Goal: Task Accomplishment & Management: Manage account settings

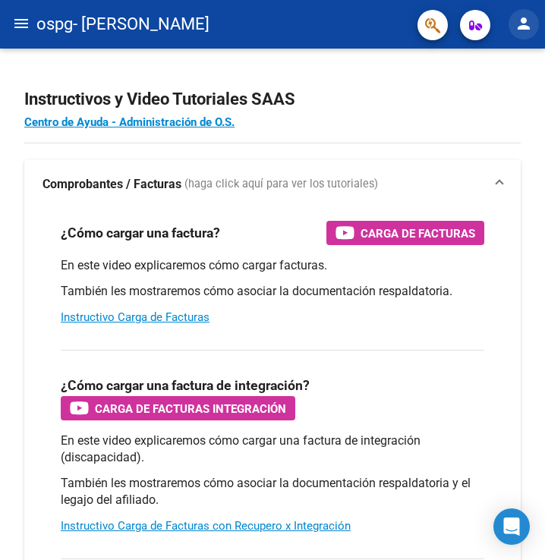
click at [516, 11] on button "person" at bounding box center [524, 24] width 30 height 30
click at [21, 21] on div at bounding box center [272, 280] width 545 height 560
click at [16, 28] on mat-icon "menu" at bounding box center [21, 23] width 18 height 18
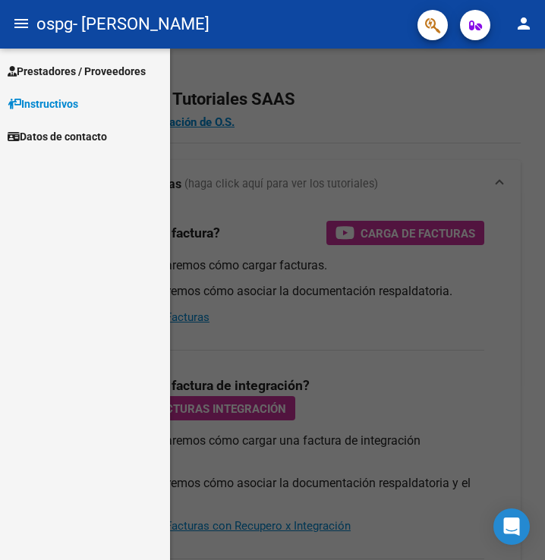
click at [70, 70] on span "Prestadores / Proveedores" at bounding box center [77, 71] width 138 height 17
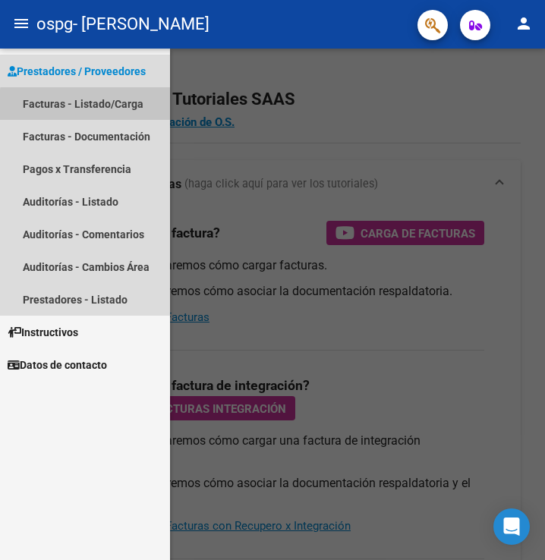
click at [99, 106] on link "Facturas - Listado/Carga" at bounding box center [85, 103] width 170 height 33
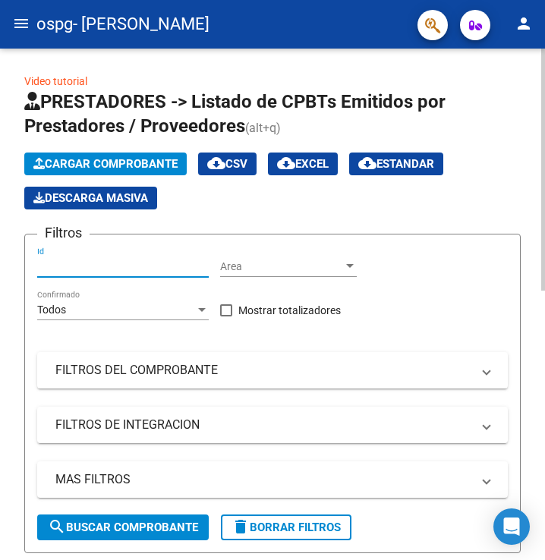
click at [172, 271] on input "Id" at bounding box center [123, 266] width 172 height 13
click at [252, 269] on span "Area" at bounding box center [281, 266] width 123 height 13
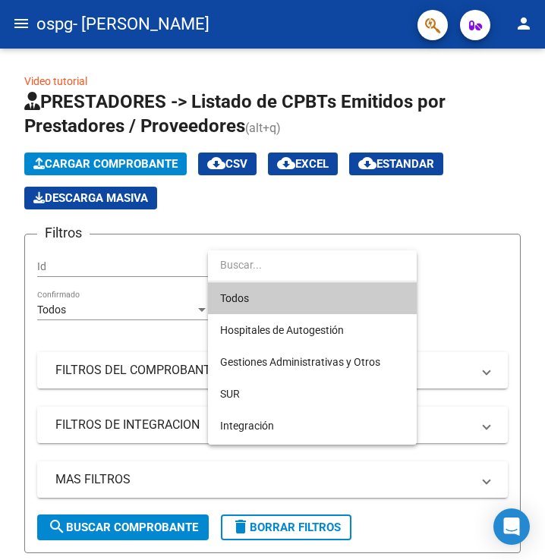
click at [333, 215] on div at bounding box center [272, 280] width 545 height 560
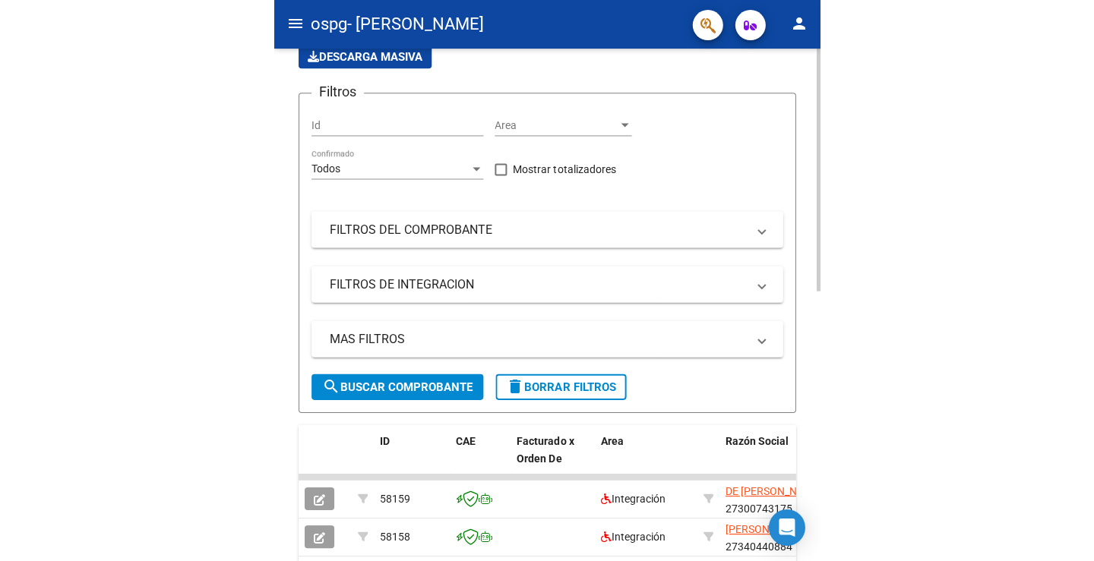
scroll to position [532, 0]
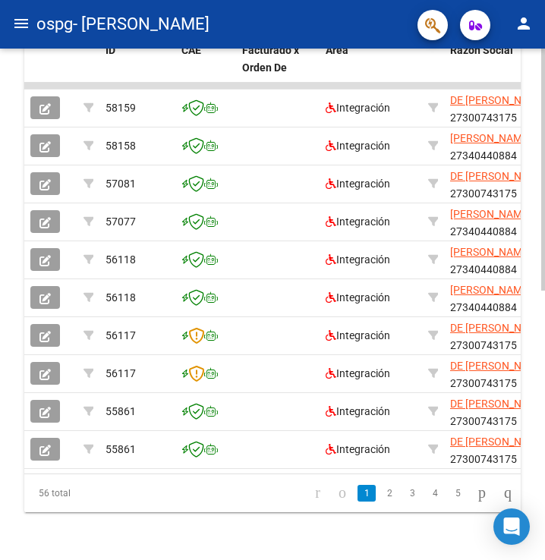
click at [505, 109] on app-link-go-to "DE [PERSON_NAME]" at bounding box center [498, 100] width 96 height 17
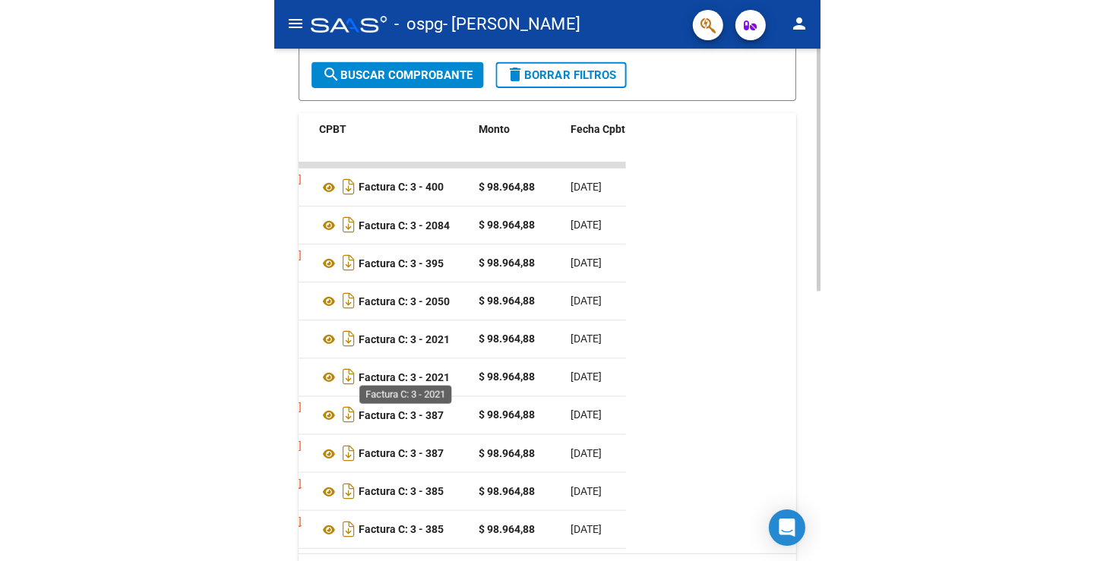
scroll to position [416, 0]
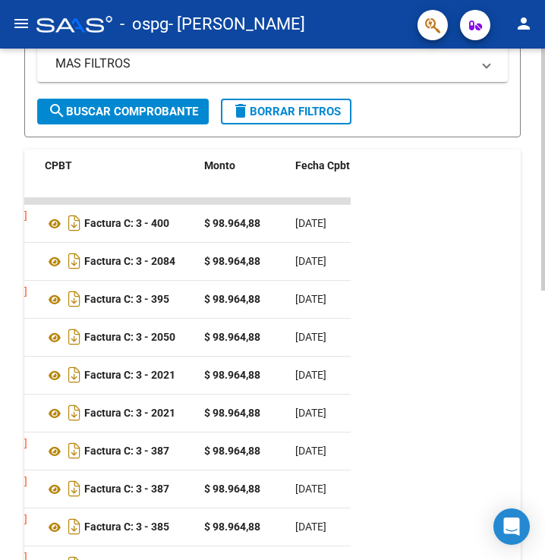
click at [317, 339] on span "[DATE]" at bounding box center [310, 337] width 31 height 12
click at [53, 334] on icon at bounding box center [55, 338] width 20 height 18
click at [195, 548] on datatable-body-cell "Factura C: 3 - 385" at bounding box center [118, 565] width 159 height 37
drag, startPoint x: 173, startPoint y: 541, endPoint x: 117, endPoint y: 536, distance: 56.4
click at [117, 536] on datatable-body-cell "Factura C: 3 - 385" at bounding box center [118, 527] width 159 height 37
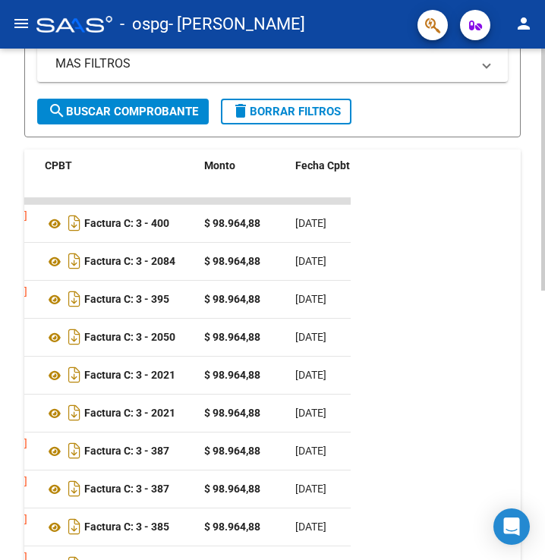
click at [216, 423] on datatable-body-cell "$ 98.964,88" at bounding box center [243, 413] width 91 height 37
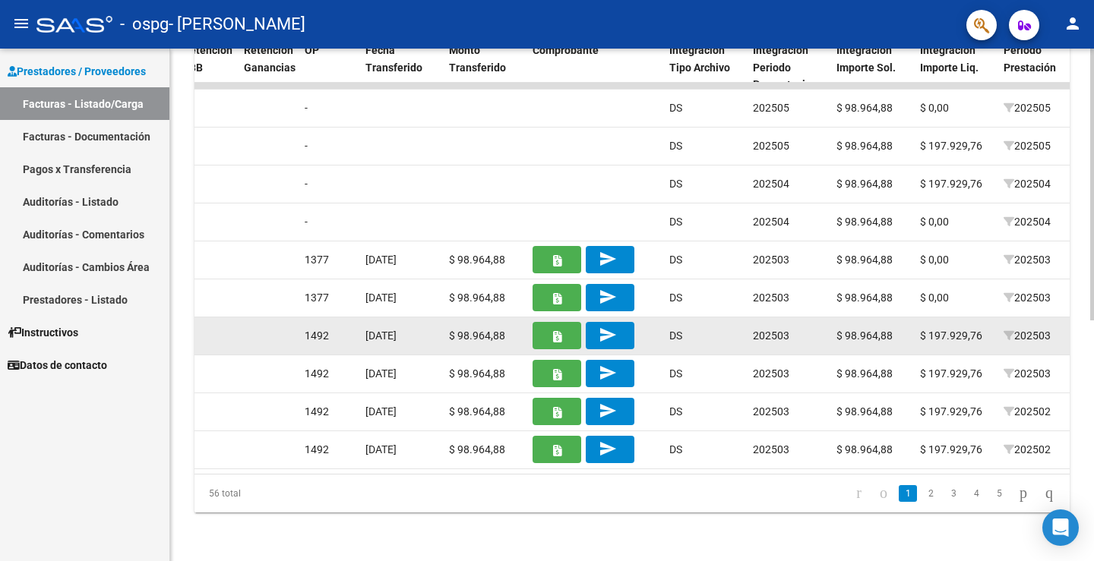
scroll to position [453, 0]
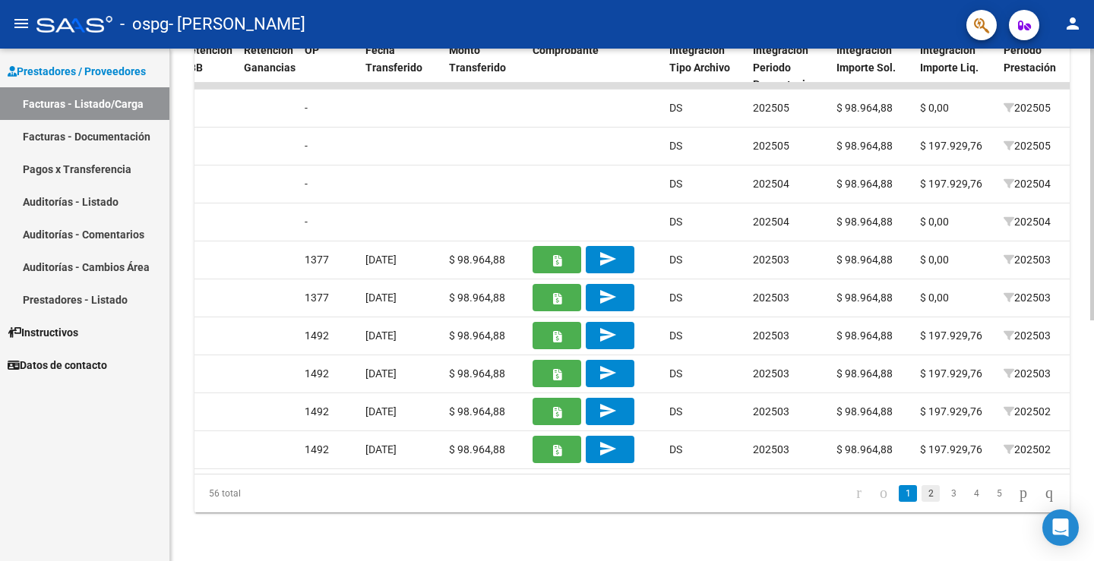
click at [545, 493] on link "2" at bounding box center [930, 493] width 18 height 17
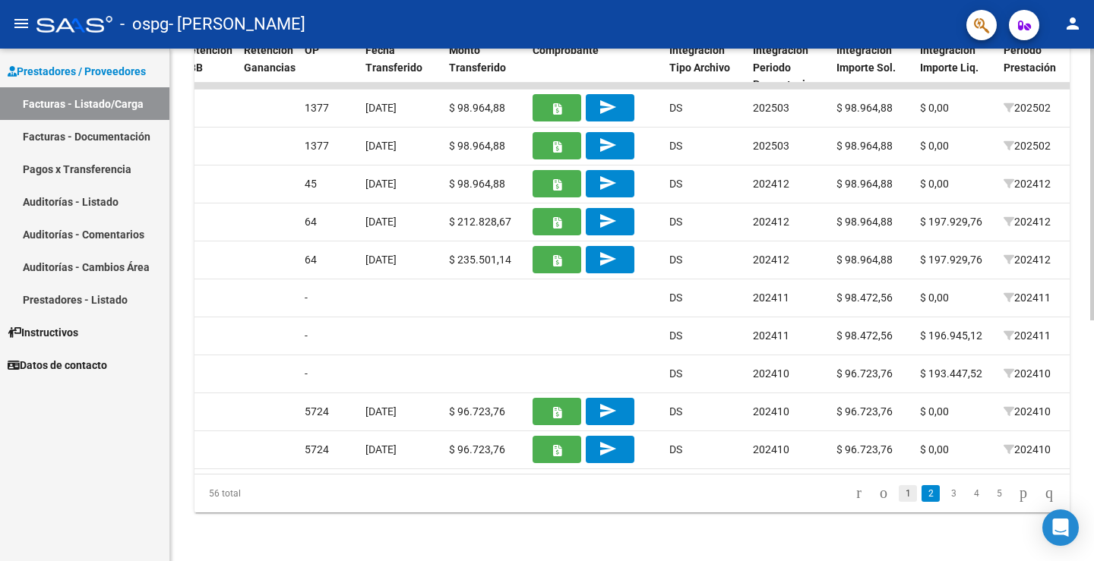
click at [545, 498] on link "1" at bounding box center [907, 493] width 18 height 17
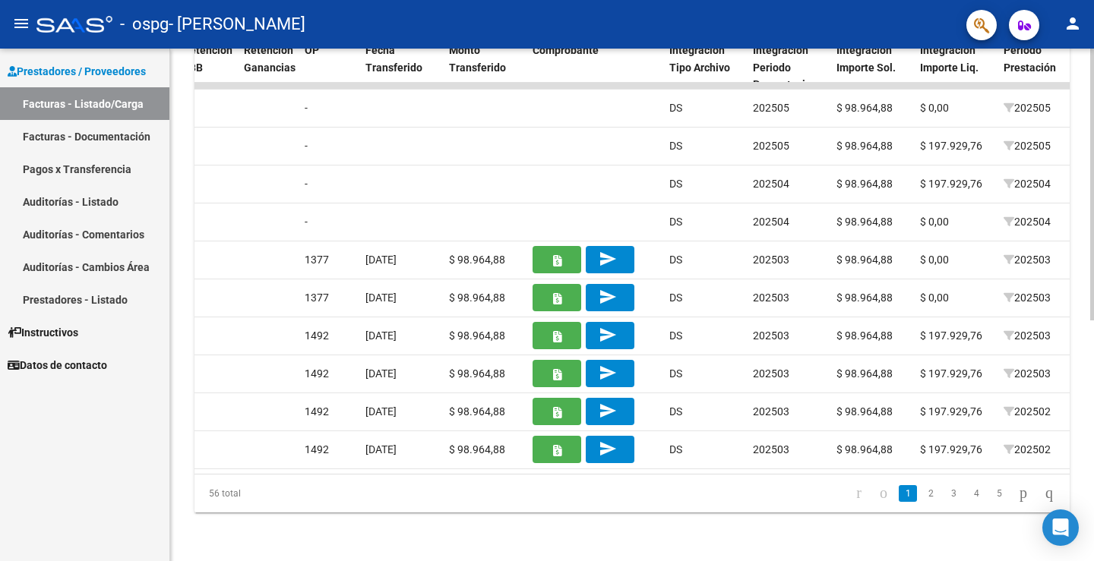
click at [545, 503] on li at bounding box center [883, 494] width 26 height 26
